Goal: Task Accomplishment & Management: Manage account settings

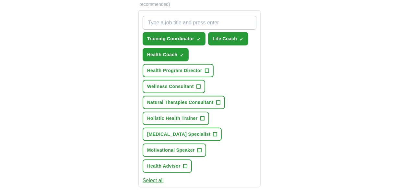
scroll to position [252, 0]
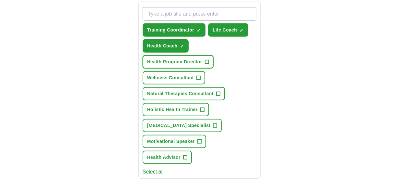
click at [204, 63] on button "Health Program Director +" at bounding box center [178, 61] width 71 height 13
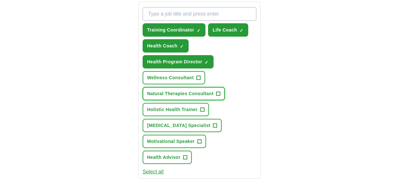
click at [209, 93] on span "Natural Therapies Consultant" at bounding box center [180, 93] width 66 height 7
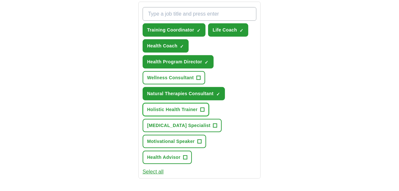
click at [192, 109] on span "Holistic Health Trainer" at bounding box center [172, 109] width 51 height 7
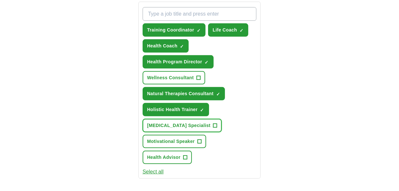
click at [208, 125] on span "[MEDICAL_DATA] Specialist" at bounding box center [179, 125] width 64 height 7
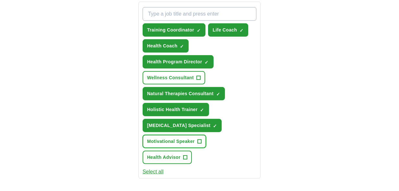
click at [186, 141] on span "Motivational Speaker" at bounding box center [171, 141] width 48 height 7
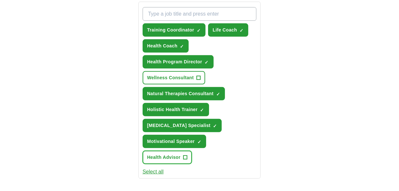
click at [175, 154] on span "Health Advisor" at bounding box center [163, 157] width 33 height 7
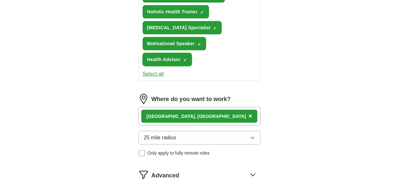
scroll to position [359, 0]
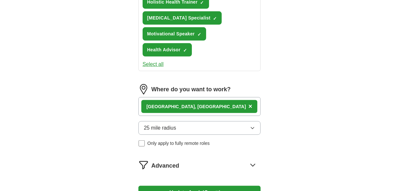
click at [252, 125] on icon "button" at bounding box center [252, 127] width 5 height 5
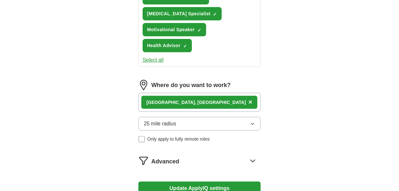
click at [252, 121] on icon "button" at bounding box center [252, 123] width 5 height 5
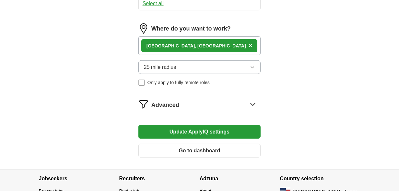
scroll to position [424, 0]
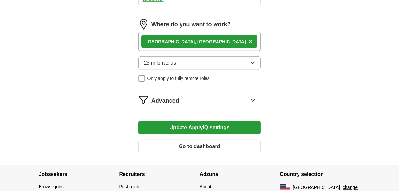
click at [253, 61] on icon "button" at bounding box center [252, 62] width 5 height 5
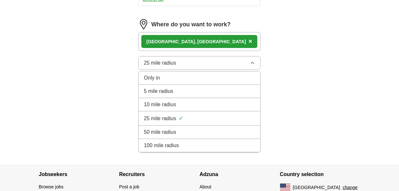
click at [220, 129] on div "50 mile radius" at bounding box center [200, 132] width 112 height 8
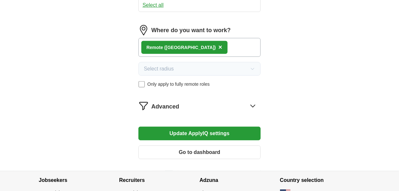
scroll to position [419, 0]
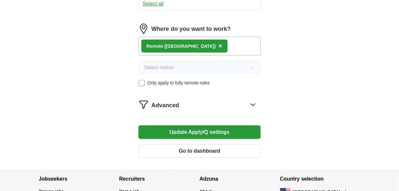
click at [228, 132] on button "Update ApplyIQ settings" at bounding box center [199, 132] width 123 height 14
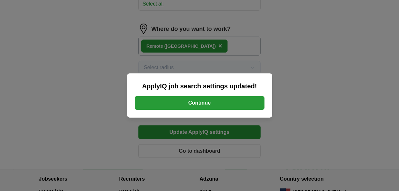
click at [220, 99] on button "Continue" at bounding box center [200, 103] width 130 height 14
